Goal: Task Accomplishment & Management: Use online tool/utility

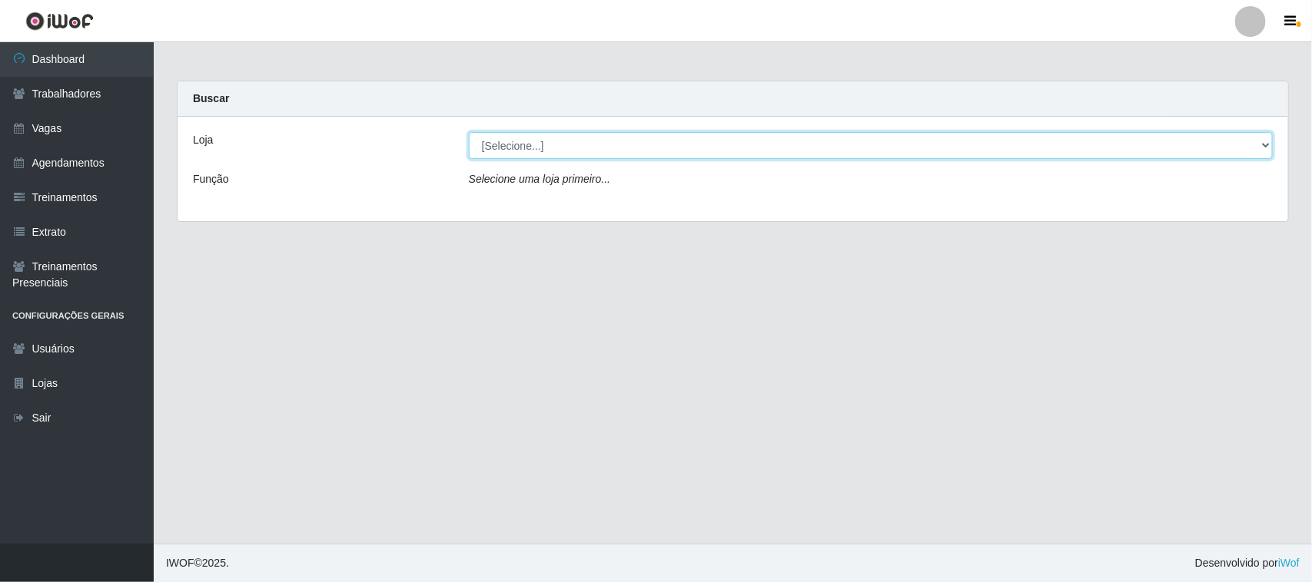
click at [1258, 143] on select "[Selecione...] [GEOGRAPHIC_DATA]" at bounding box center [871, 145] width 804 height 27
select select "65"
click at [469, 132] on select "[Selecione...] [GEOGRAPHIC_DATA]" at bounding box center [871, 145] width 804 height 27
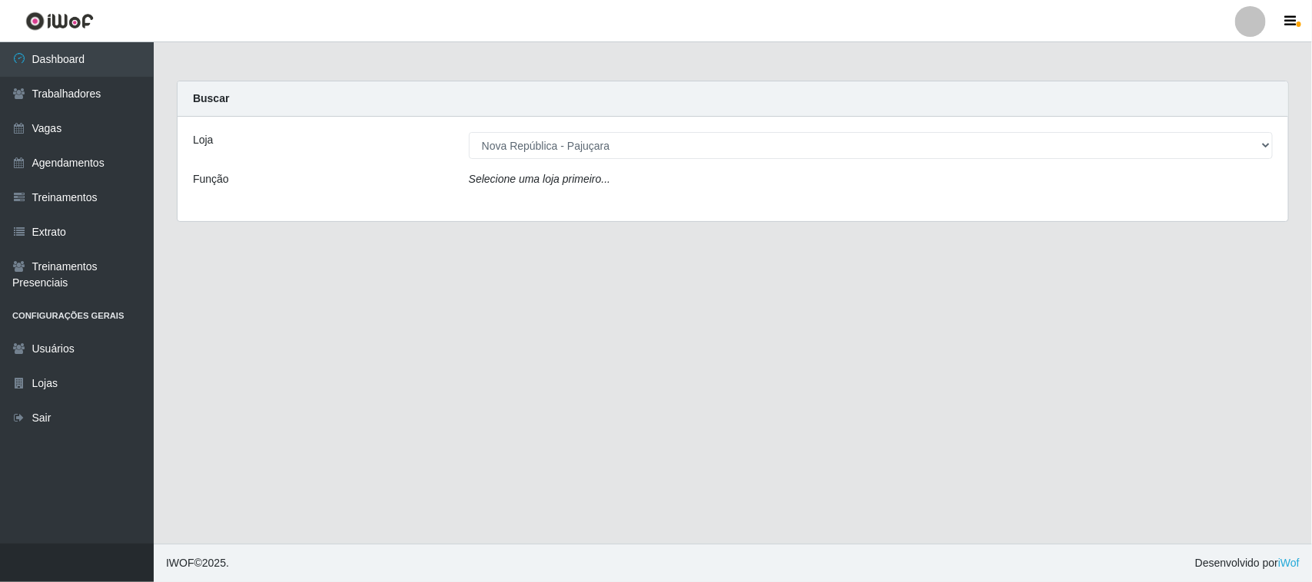
click at [1247, 197] on div "Loja [Selecione...] Nova República - Pajuçara Função Selecione uma loja primeir…" at bounding box center [732, 169] width 1110 height 104
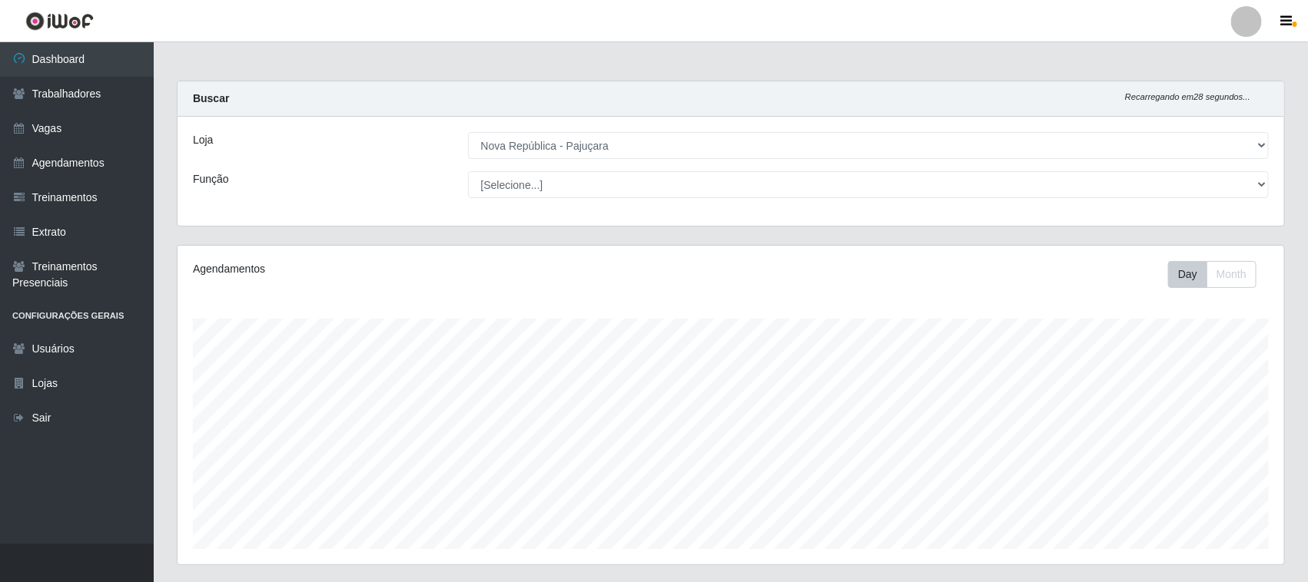
scroll to position [320, 1106]
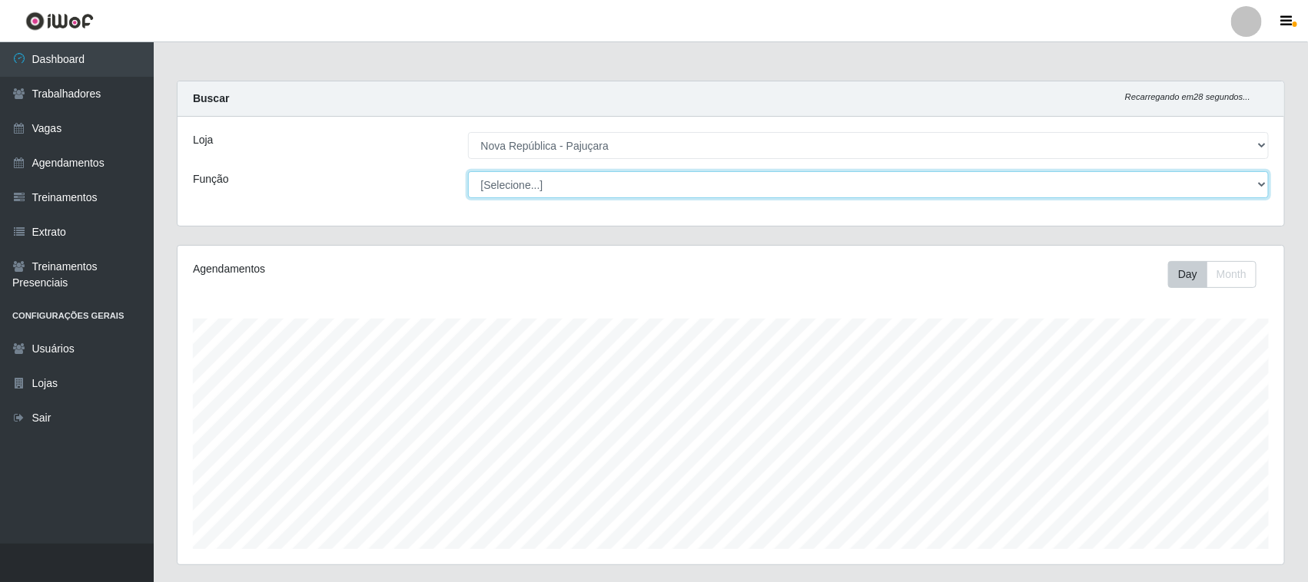
click at [1255, 182] on select "[Selecione...] Balconista Operador de Caixa Repositor" at bounding box center [868, 184] width 801 height 27
select select "22"
click at [468, 171] on select "[Selecione...] Balconista Operador de Caixa Repositor" at bounding box center [868, 184] width 801 height 27
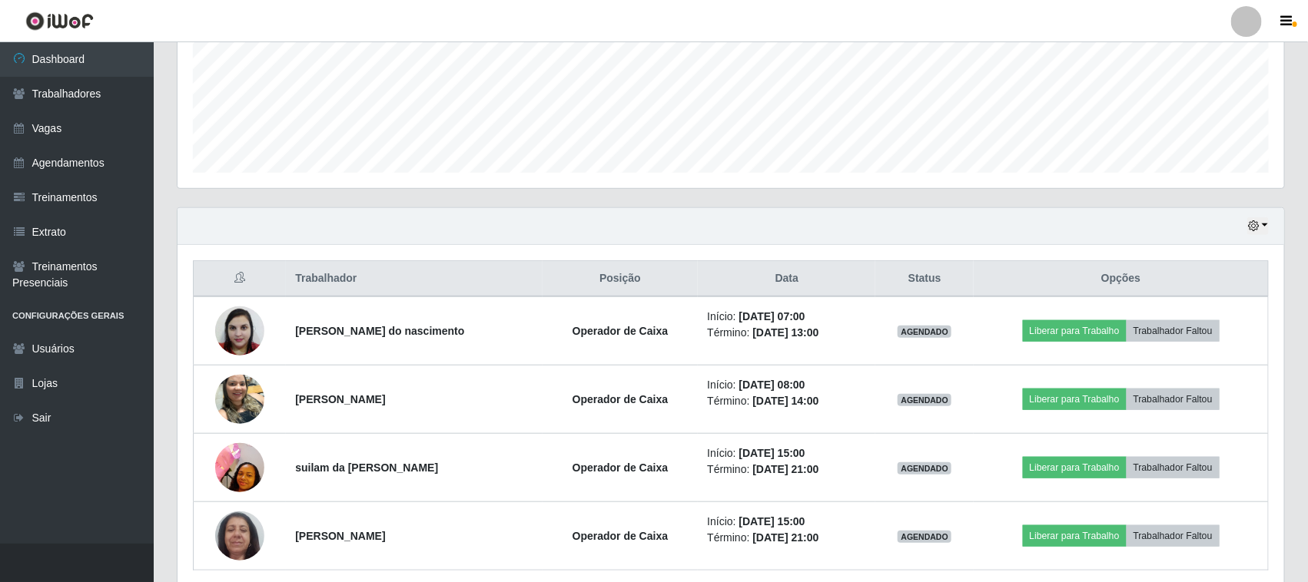
scroll to position [384, 0]
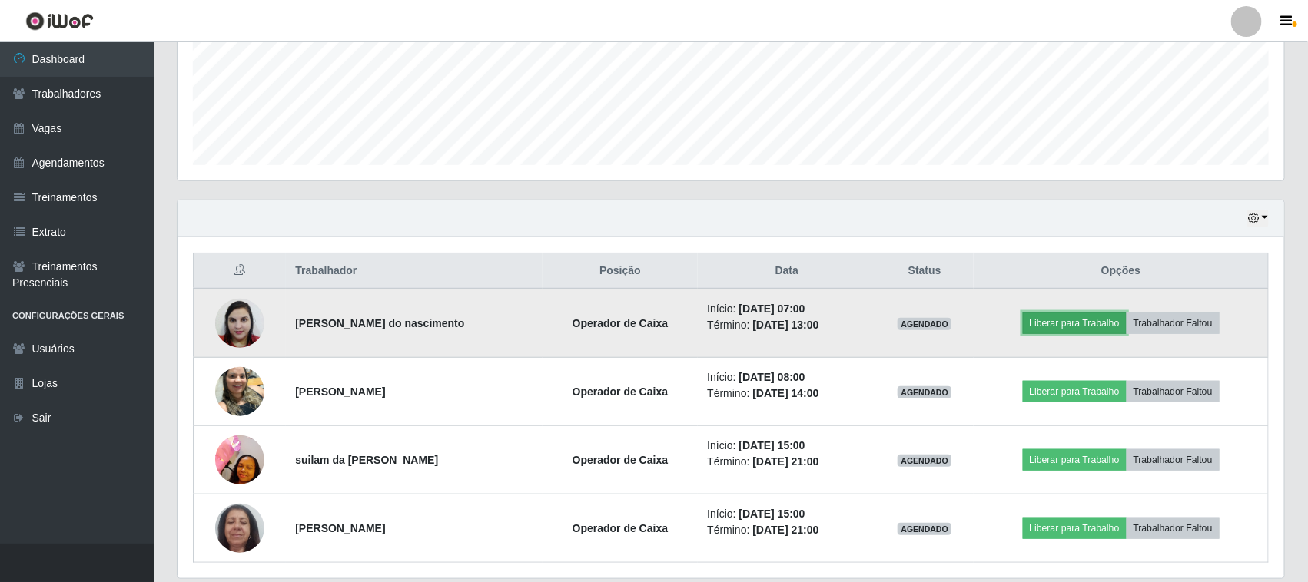
click at [1060, 321] on button "Liberar para Trabalho" at bounding box center [1075, 324] width 104 height 22
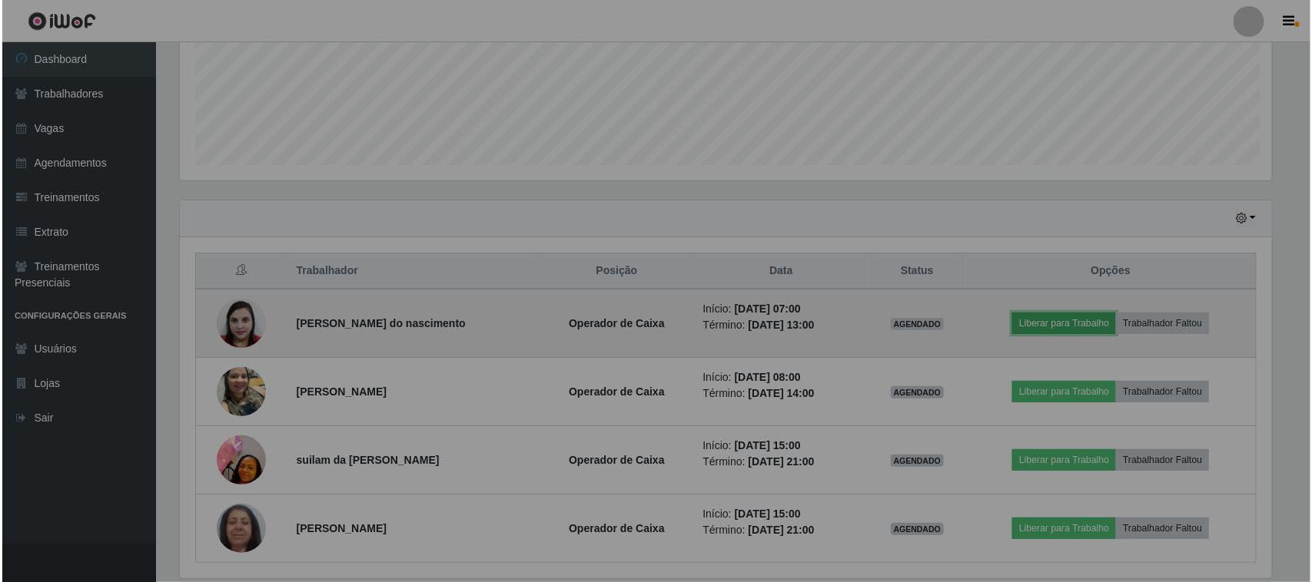
scroll to position [320, 1106]
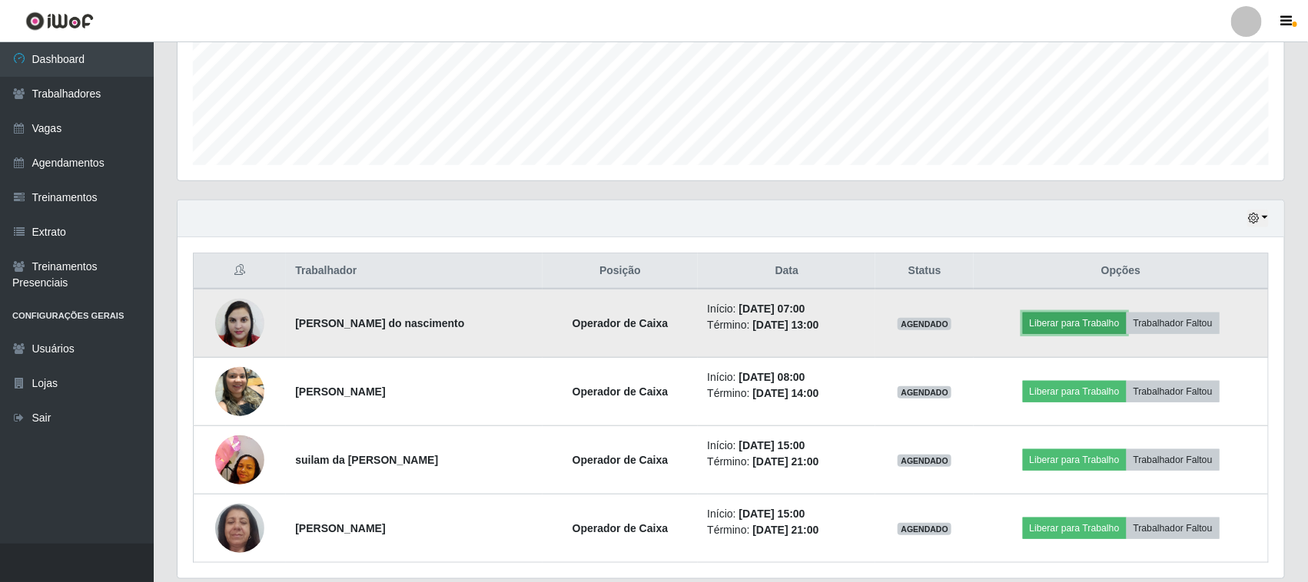
click at [1076, 323] on button "Liberar para Trabalho" at bounding box center [1075, 324] width 104 height 22
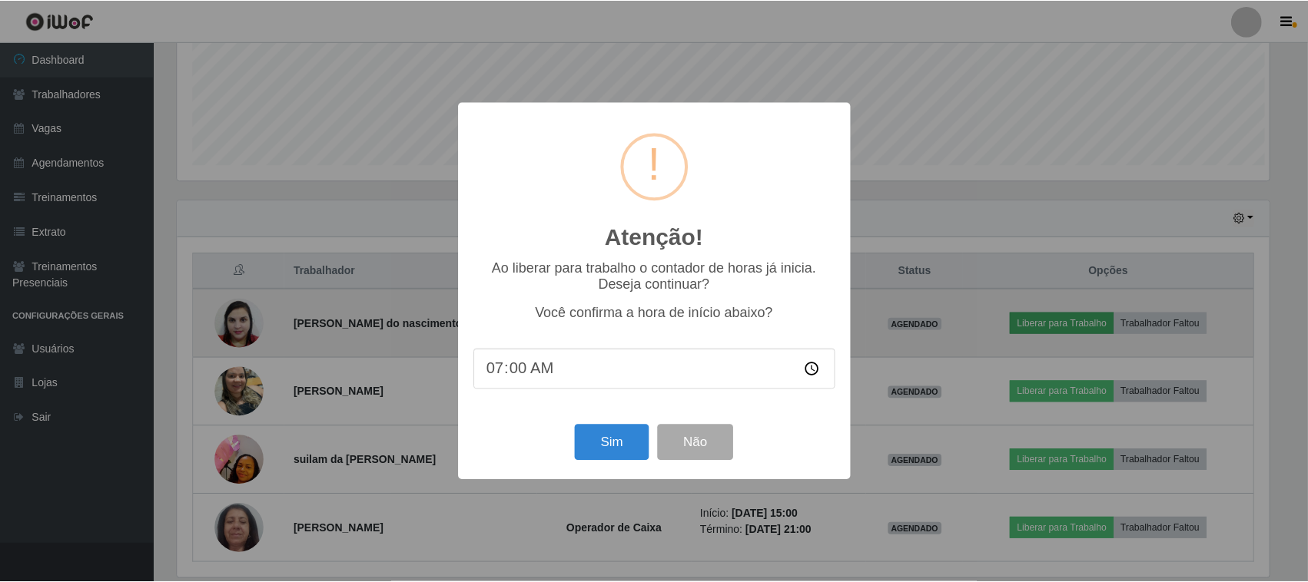
scroll to position [320, 1096]
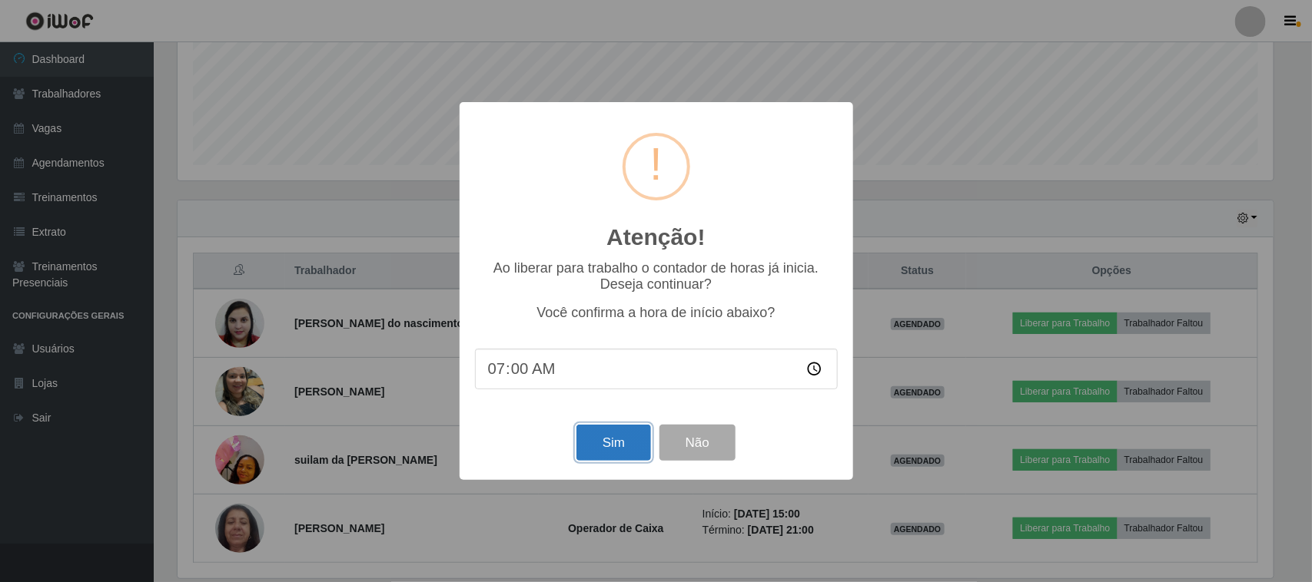
click at [603, 446] on button "Sim" at bounding box center [613, 443] width 75 height 36
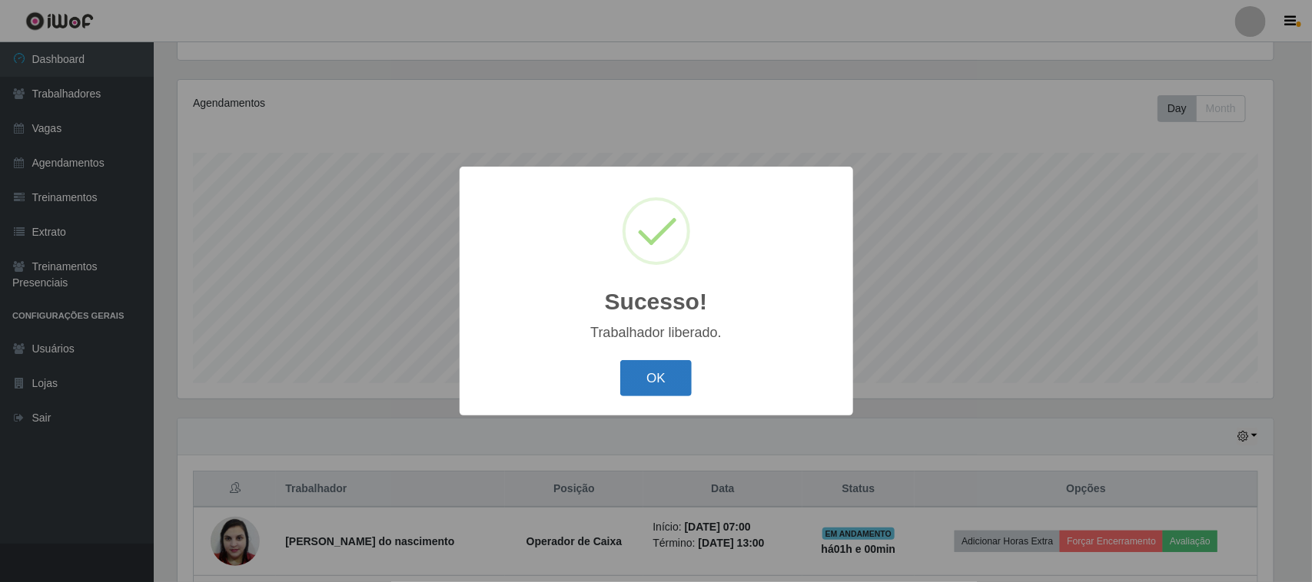
click at [658, 373] on button "OK" at bounding box center [655, 378] width 71 height 36
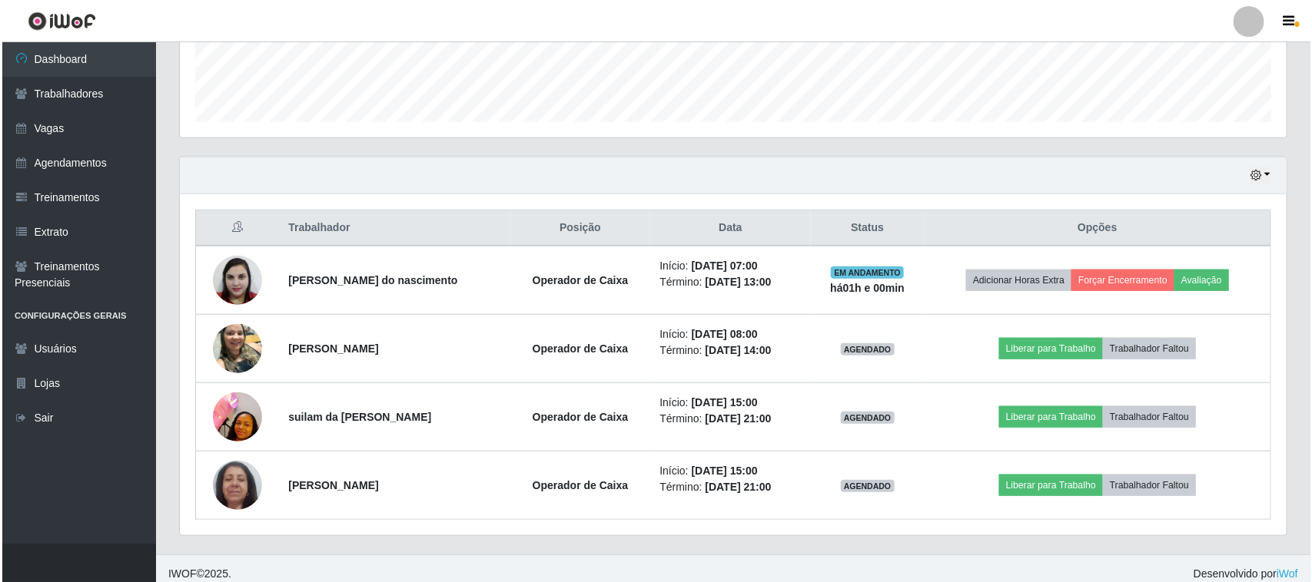
scroll to position [439, 0]
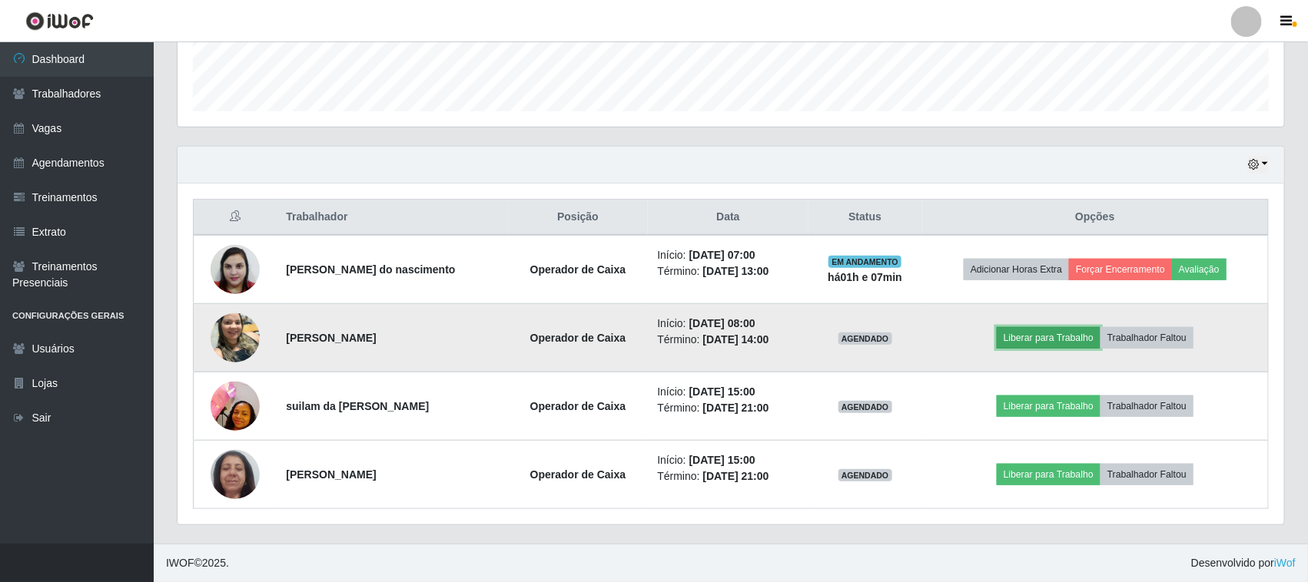
click at [1046, 344] on button "Liberar para Trabalho" at bounding box center [1048, 338] width 104 height 22
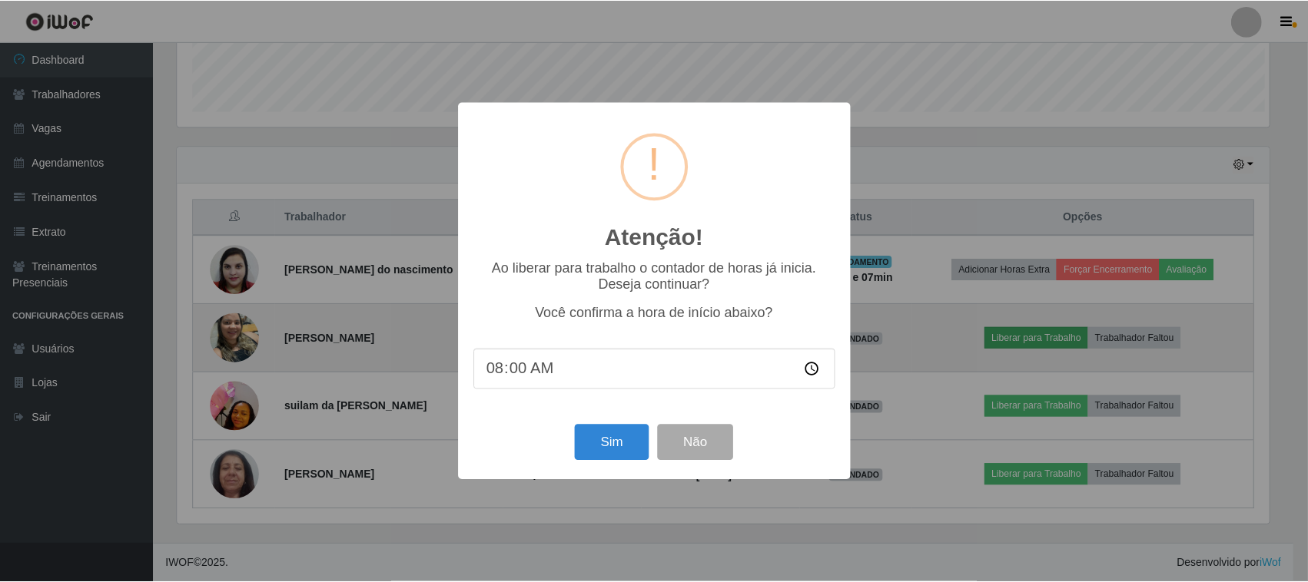
scroll to position [320, 1096]
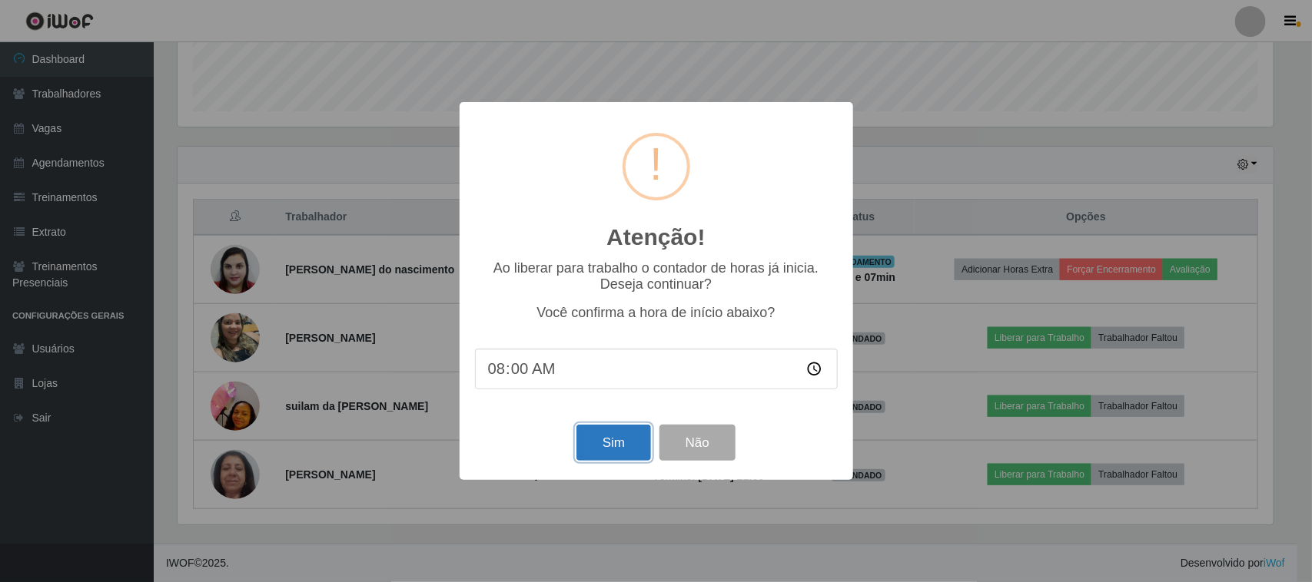
click at [597, 453] on button "Sim" at bounding box center [613, 443] width 75 height 36
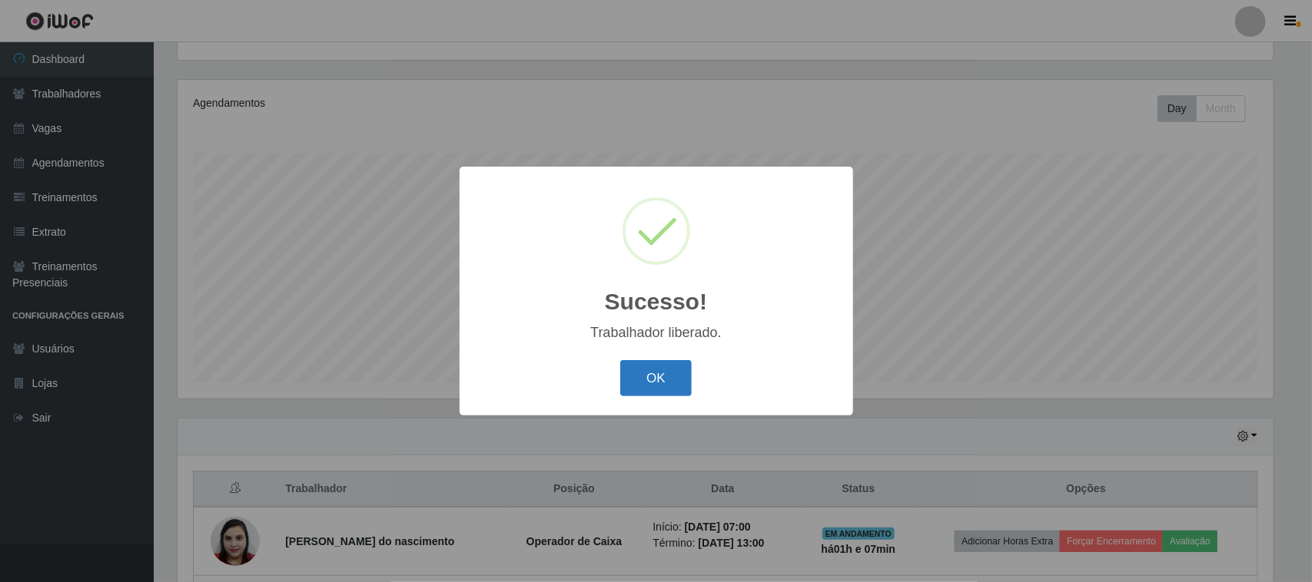
click at [650, 389] on button "OK" at bounding box center [655, 378] width 71 height 36
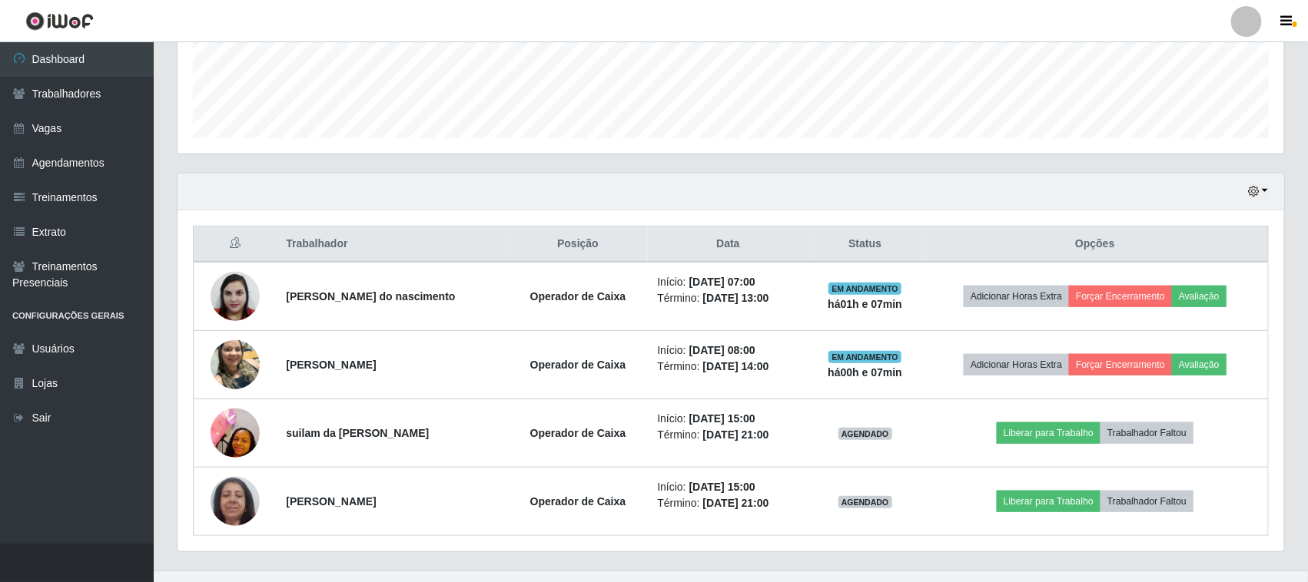
scroll to position [439, 0]
